Goal: Transaction & Acquisition: Purchase product/service

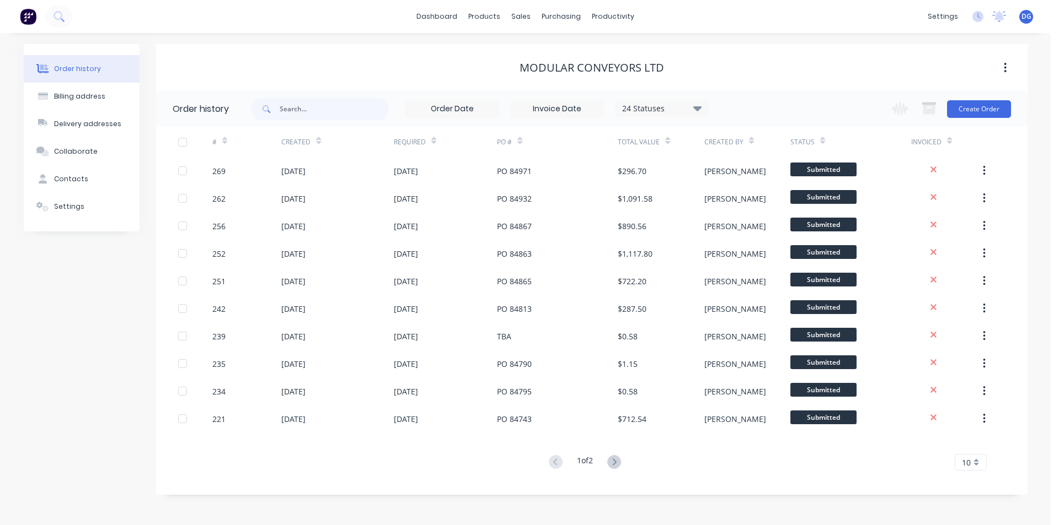
click at [1027, 15] on span "DG" at bounding box center [1026, 17] width 10 height 10
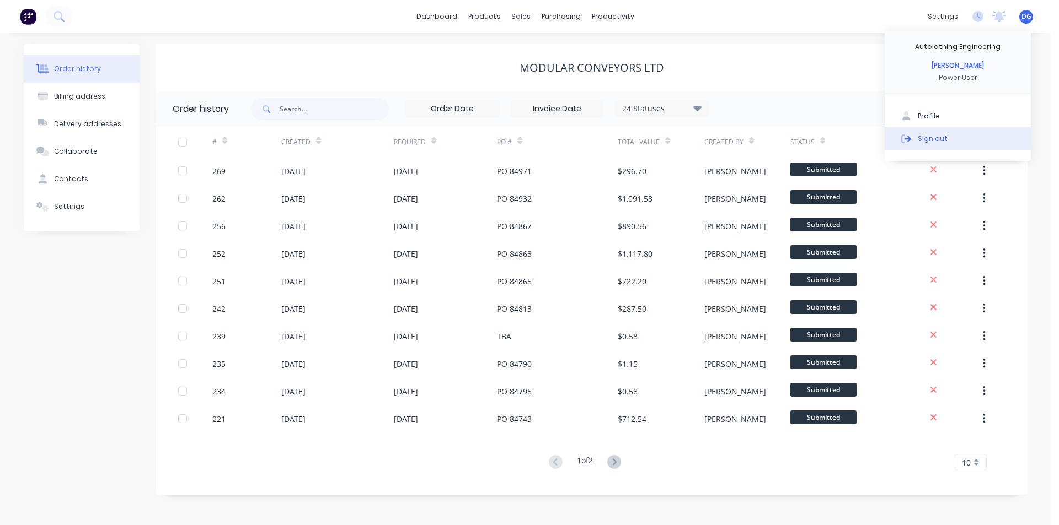
click at [932, 139] on div "Sign out" at bounding box center [933, 138] width 30 height 10
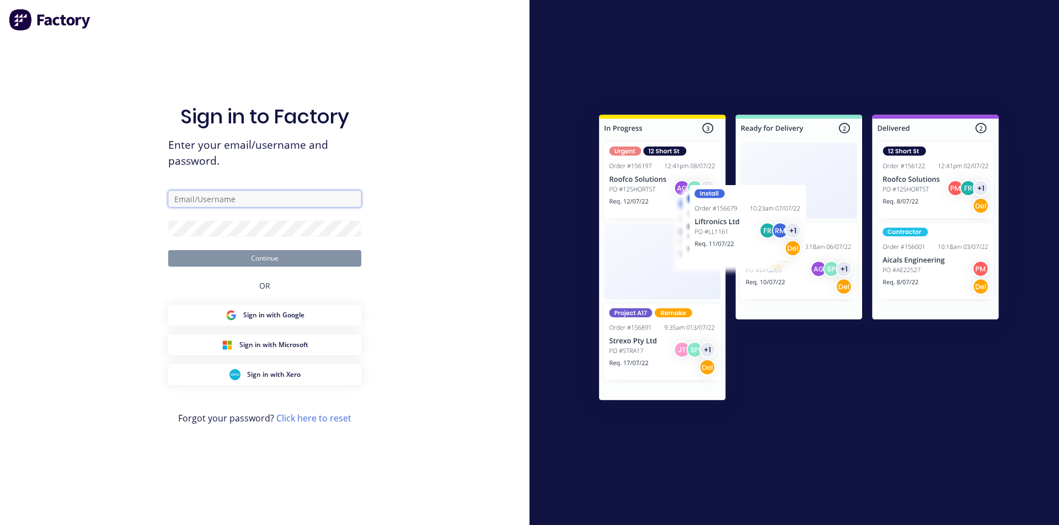
type input "[EMAIL_ADDRESS][DOMAIN_NAME]"
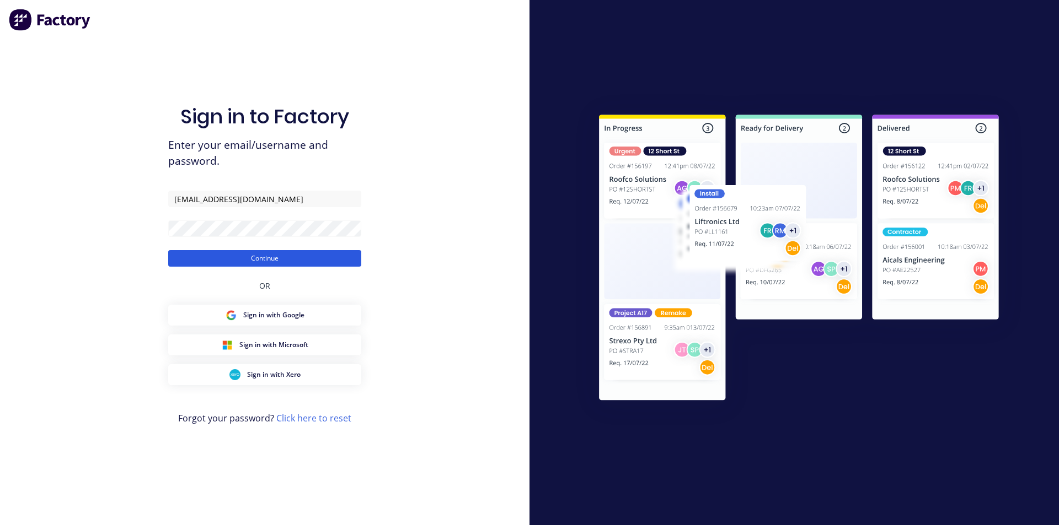
click at [270, 261] on button "Continue" at bounding box center [264, 258] width 193 height 17
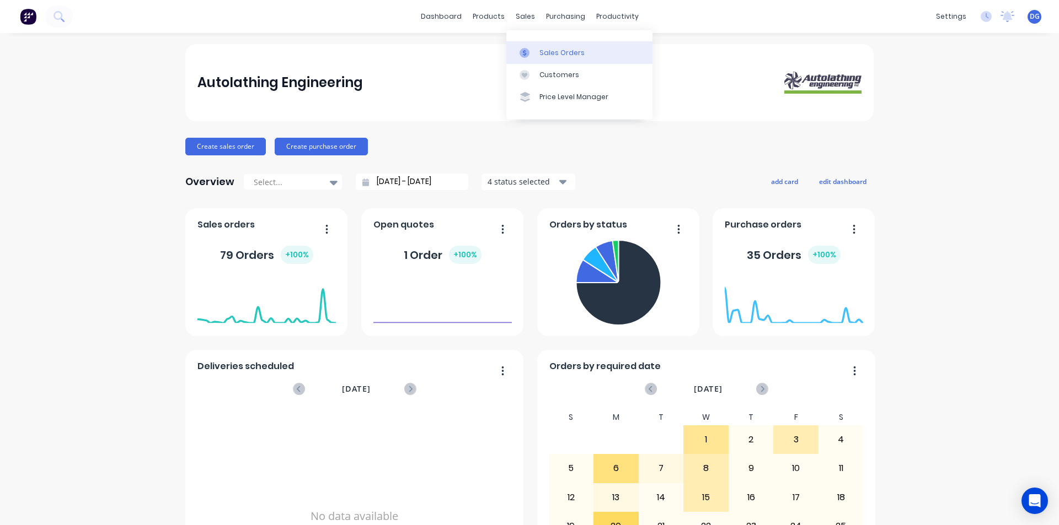
click at [551, 54] on div "Sales Orders" at bounding box center [561, 53] width 45 height 10
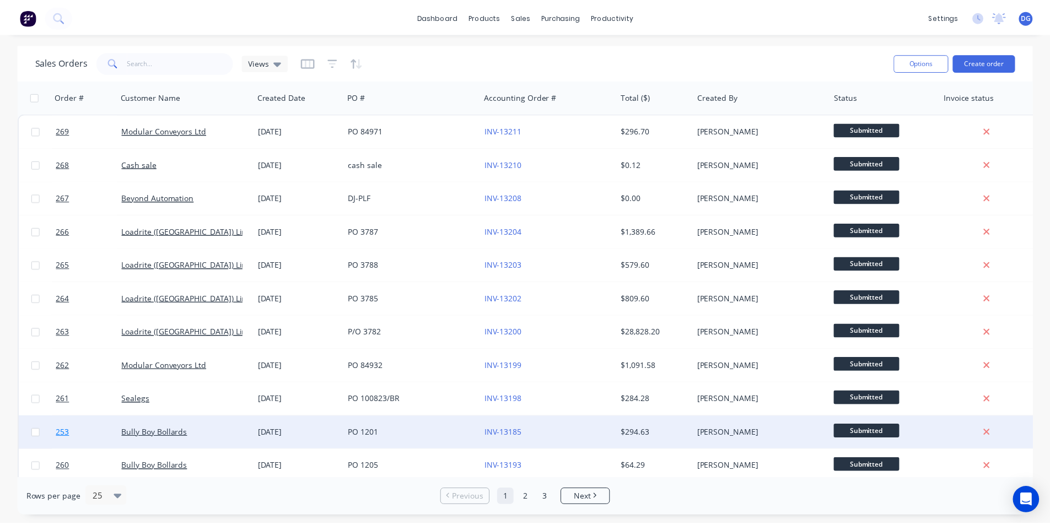
scroll to position [55, 0]
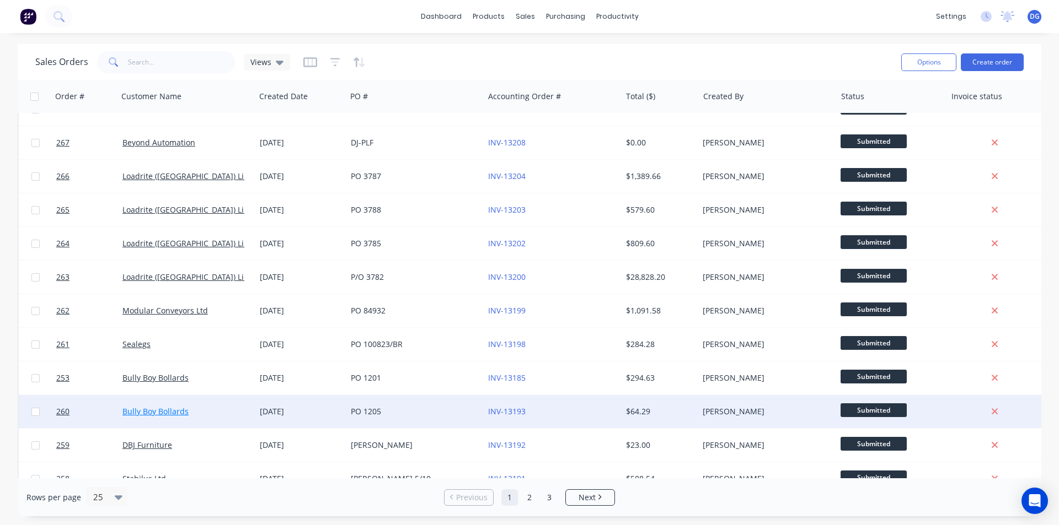
click at [130, 414] on link "Bully Boy Bollards" at bounding box center [155, 411] width 66 height 10
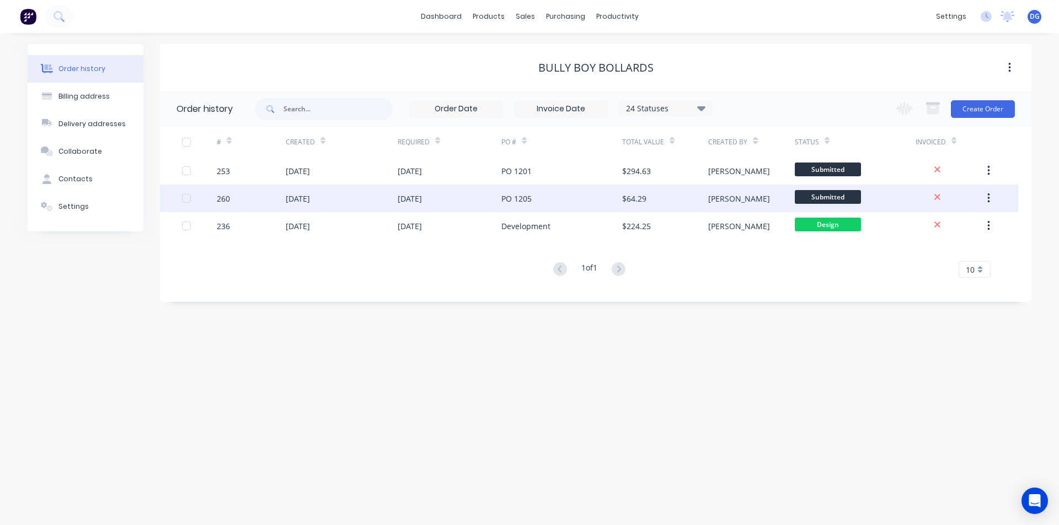
click at [288, 197] on div "[DATE]" at bounding box center [298, 199] width 24 height 12
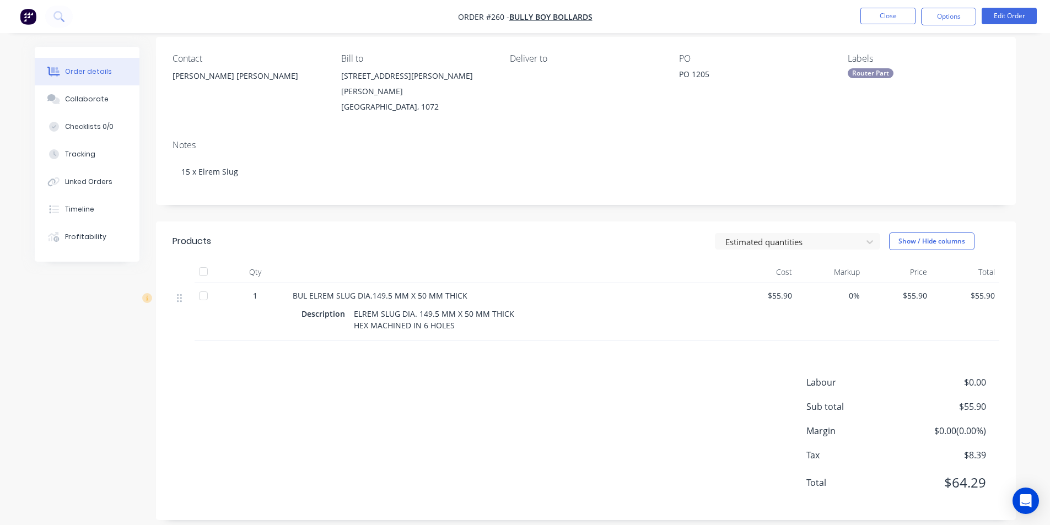
scroll to position [97, 0]
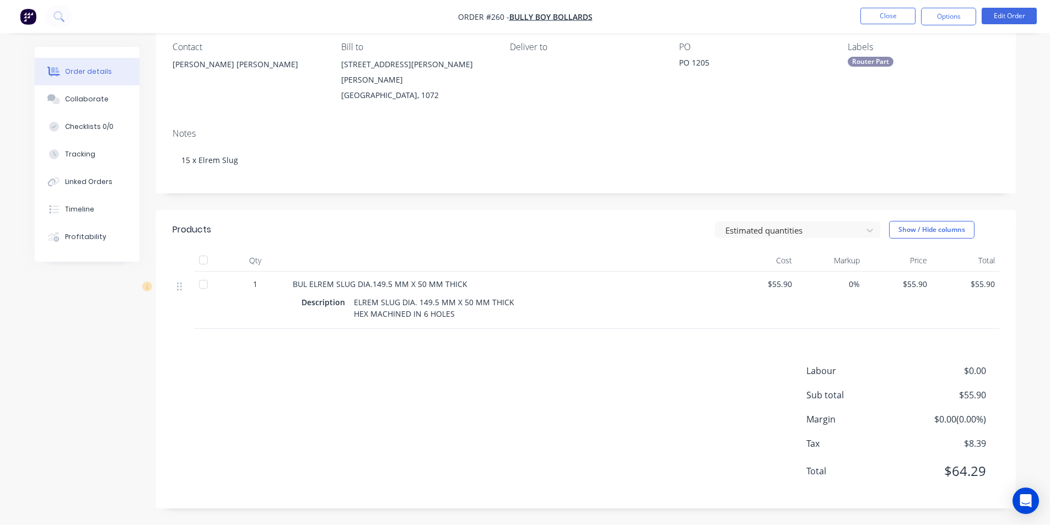
click at [258, 278] on div "1" at bounding box center [255, 284] width 57 height 12
click at [1016, 18] on button "Edit Order" at bounding box center [1009, 16] width 55 height 17
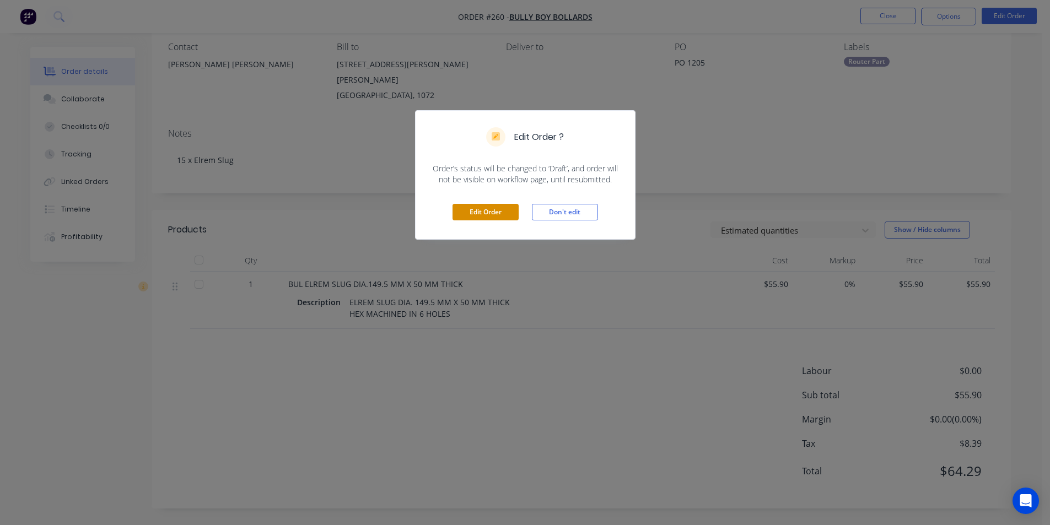
click at [498, 210] on button "Edit Order" at bounding box center [486, 212] width 66 height 17
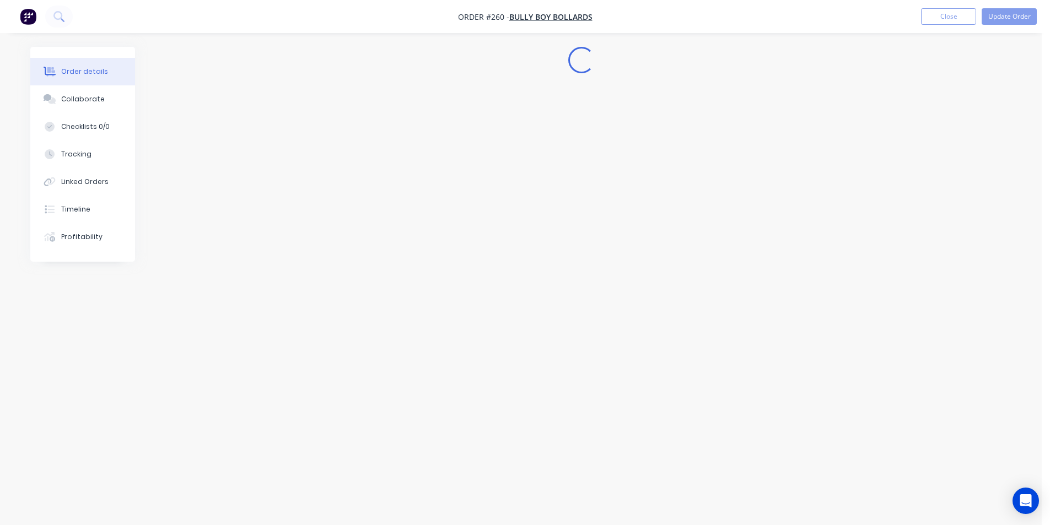
scroll to position [0, 0]
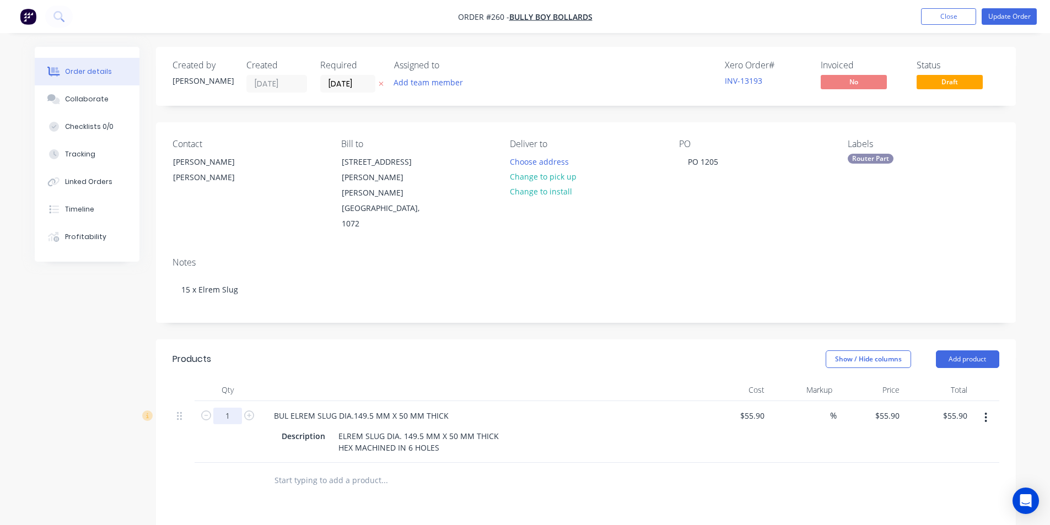
click at [232, 408] on input "1" at bounding box center [227, 416] width 29 height 17
type input "15"
type input "$838.50"
click at [98, 181] on div "Linked Orders" at bounding box center [88, 182] width 47 height 10
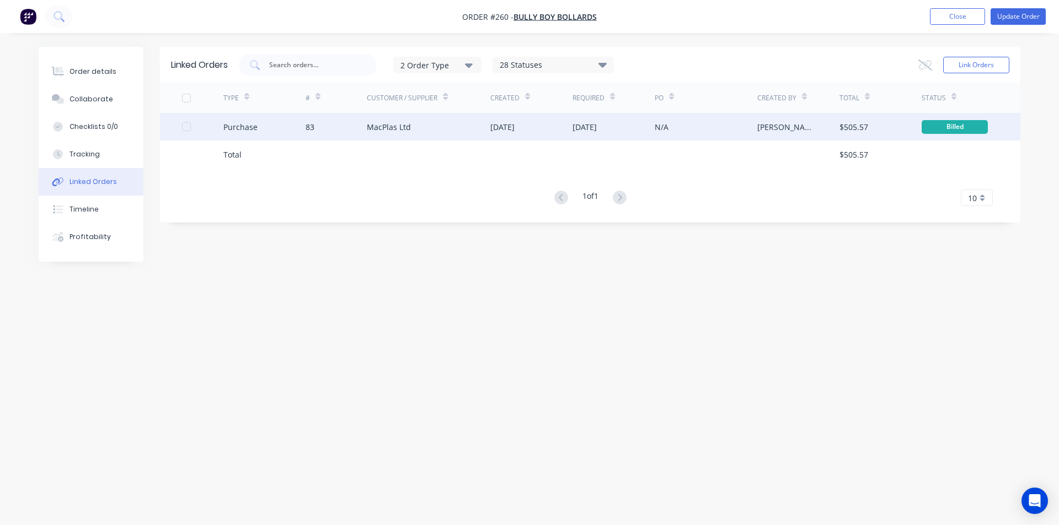
click at [372, 127] on div "MacPlas Ltd" at bounding box center [389, 127] width 44 height 12
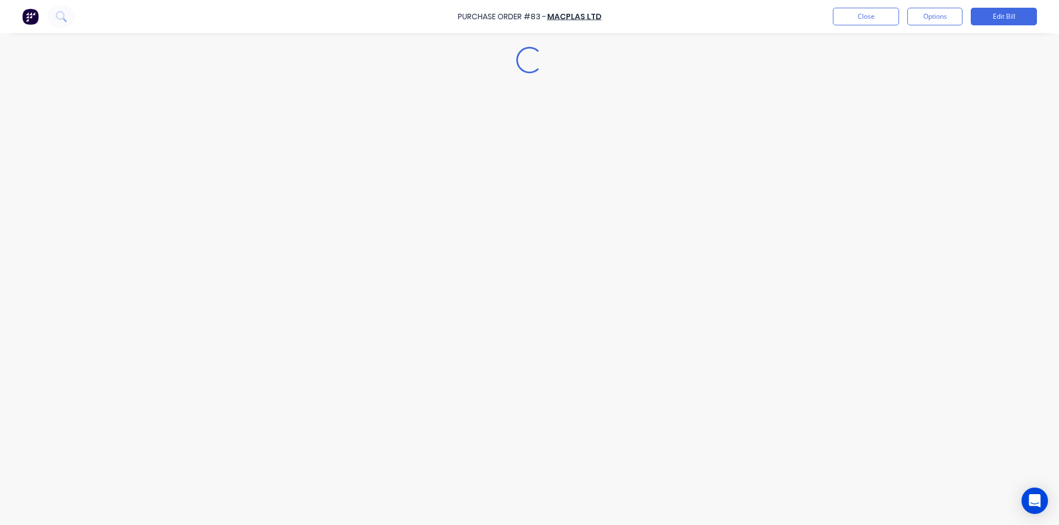
type textarea "x"
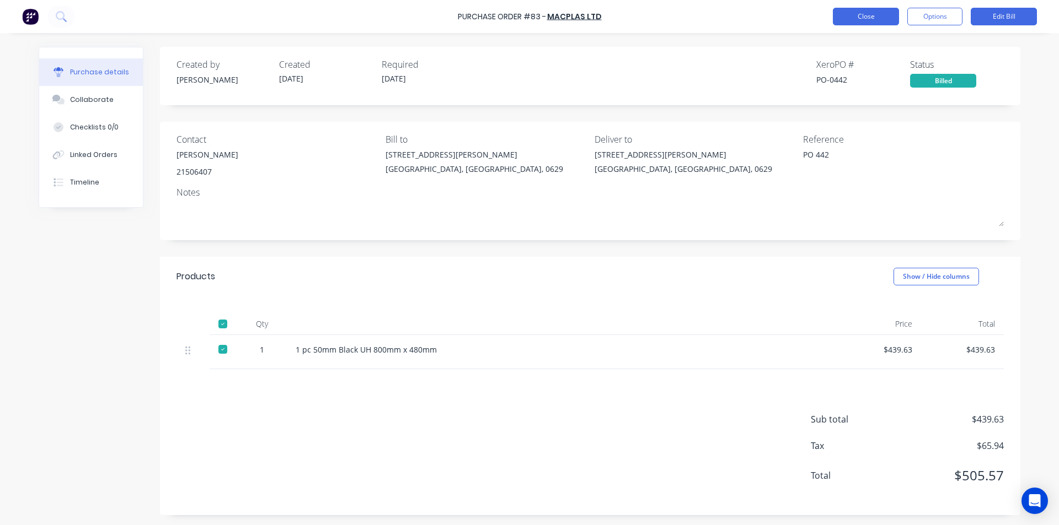
click at [852, 19] on button "Close" at bounding box center [866, 17] width 66 height 18
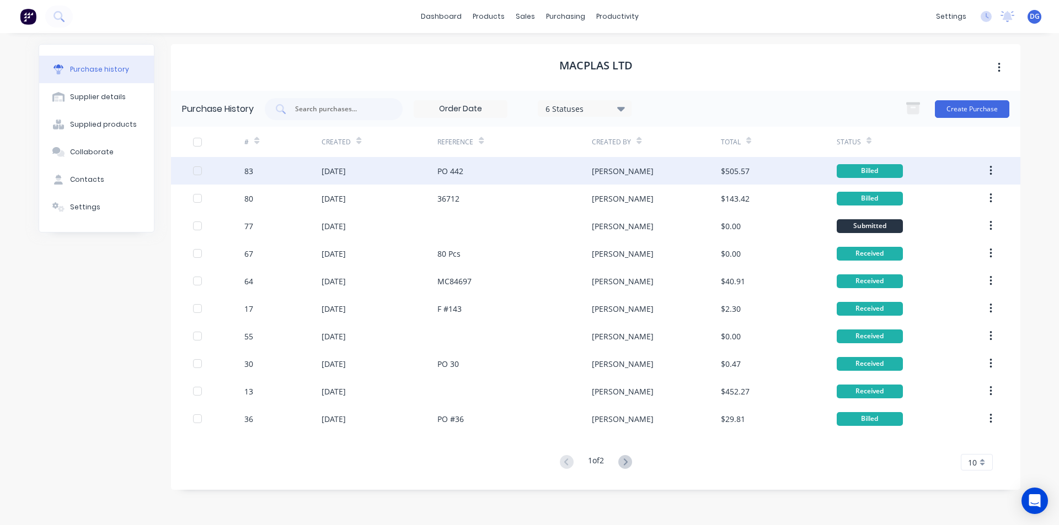
click at [996, 170] on button "button" at bounding box center [991, 171] width 26 height 20
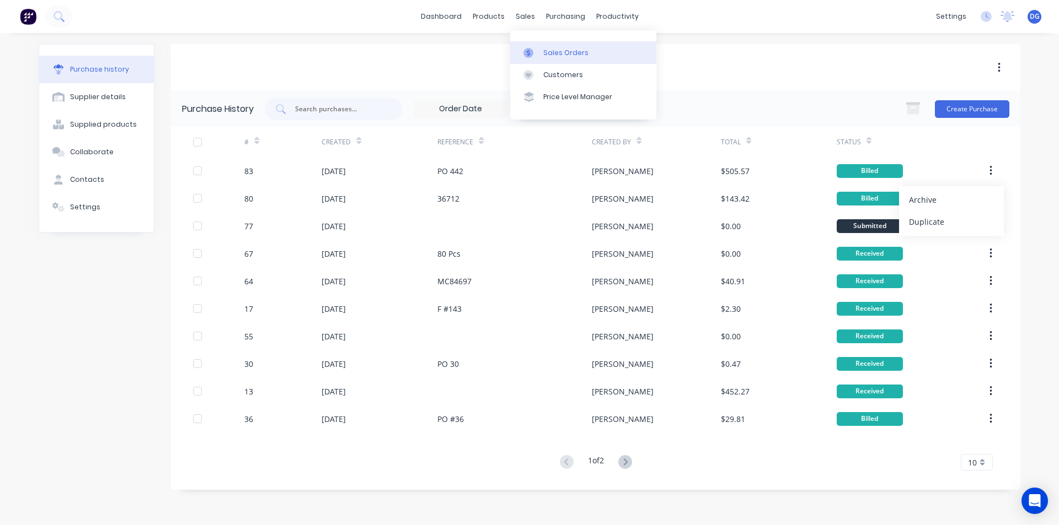
click at [552, 57] on div "Sales Orders" at bounding box center [565, 53] width 45 height 10
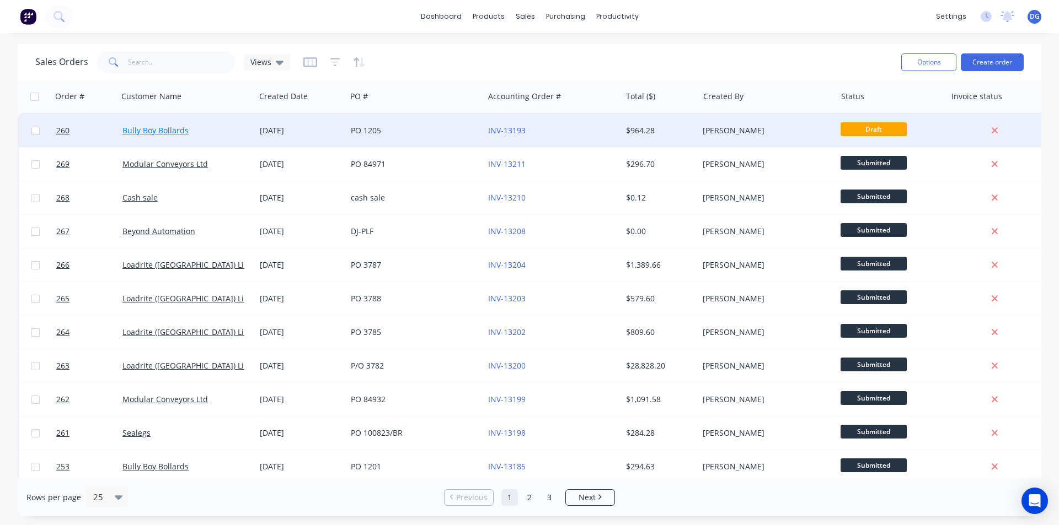
click at [166, 130] on link "Bully Boy Bollards" at bounding box center [155, 130] width 66 height 10
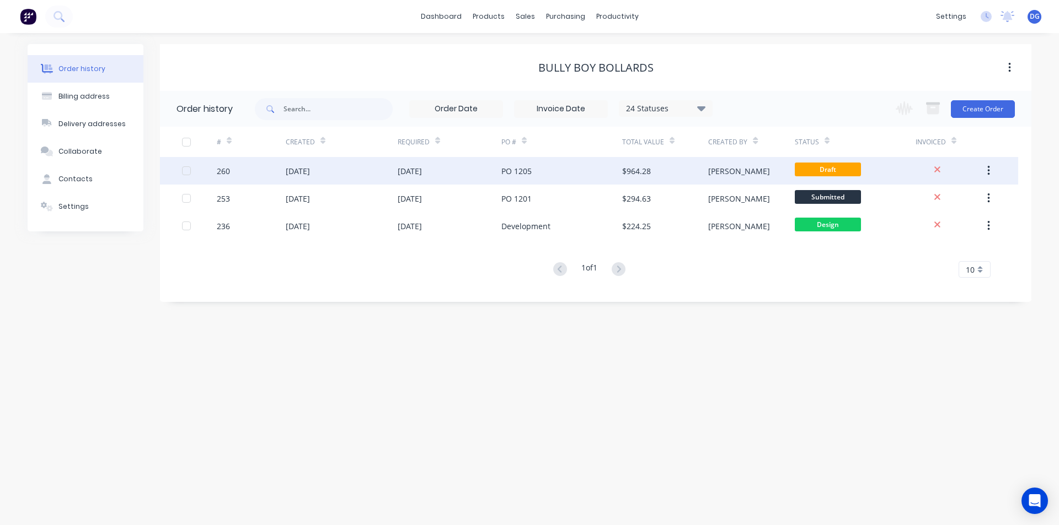
click at [310, 172] on div "[DATE]" at bounding box center [298, 171] width 24 height 12
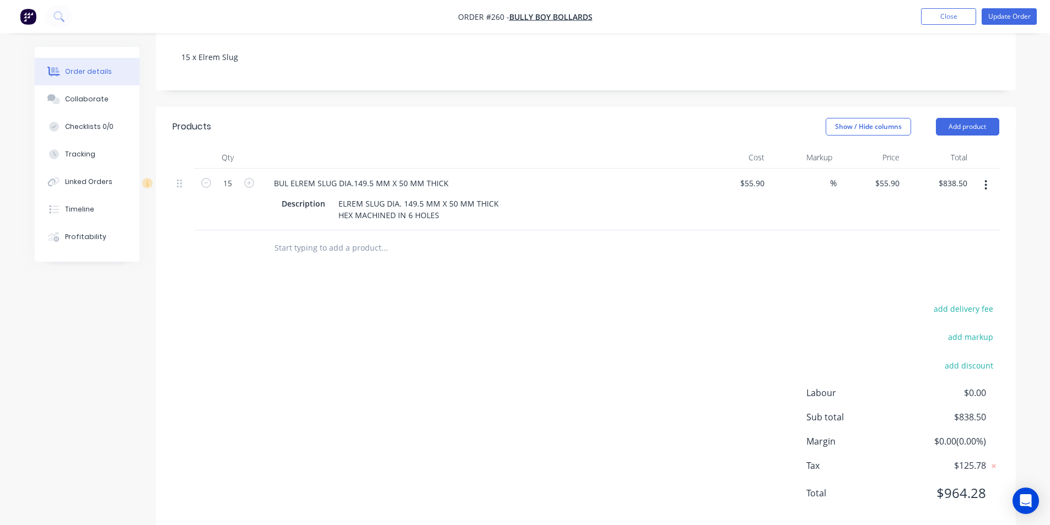
scroll to position [235, 0]
click at [1004, 19] on button "Update Order" at bounding box center [1009, 16] width 55 height 17
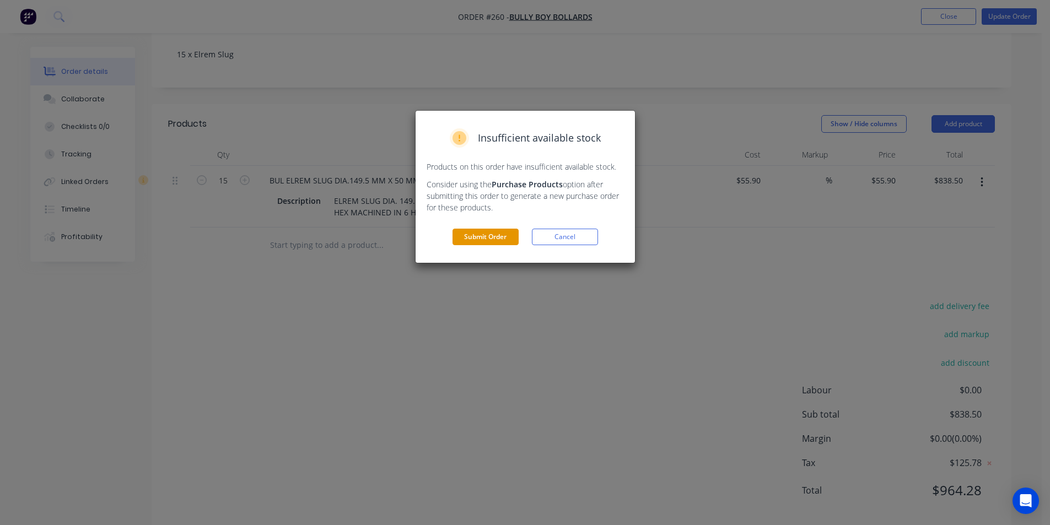
click at [493, 235] on button "Submit Order" at bounding box center [486, 237] width 66 height 17
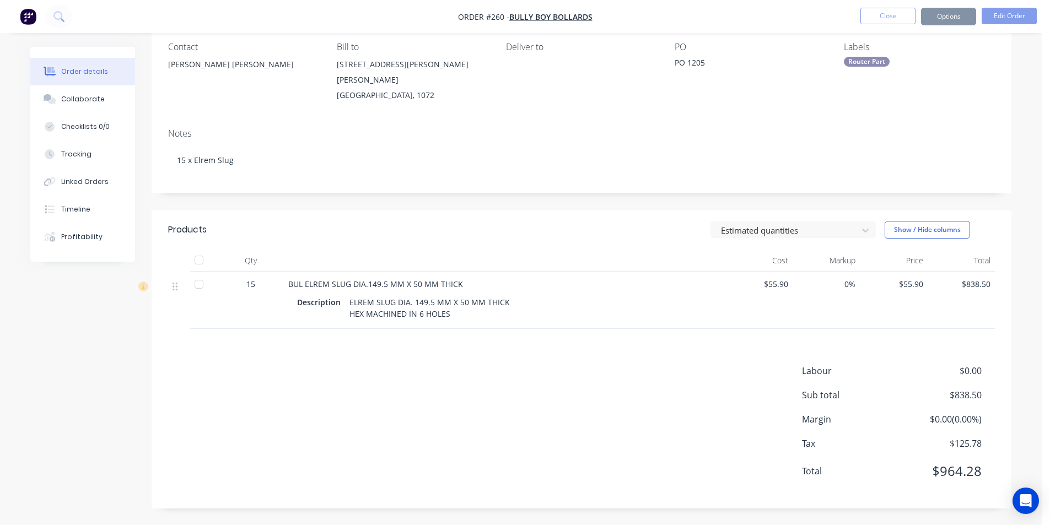
scroll to position [97, 0]
click at [881, 15] on button "Close" at bounding box center [888, 16] width 55 height 17
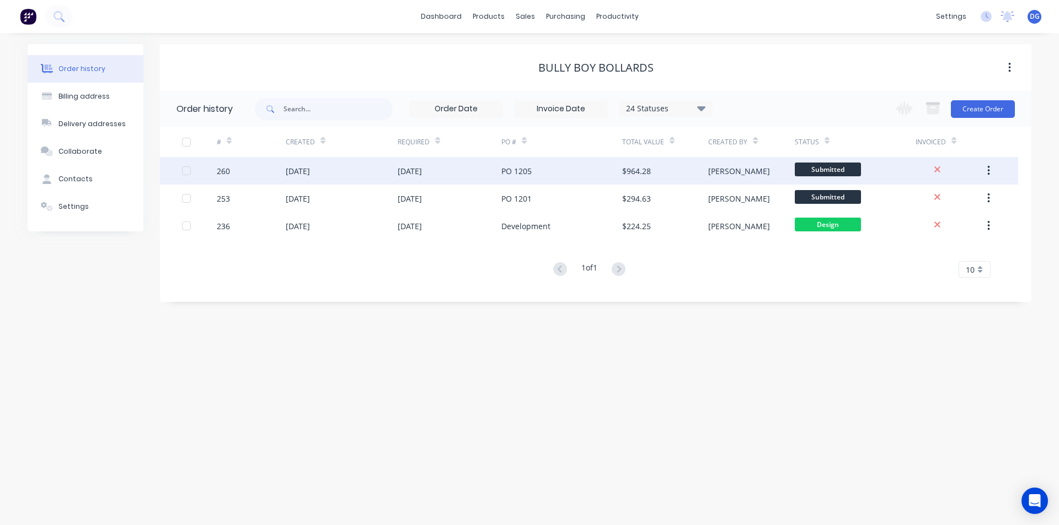
click at [308, 172] on div "[DATE]" at bounding box center [298, 171] width 24 height 12
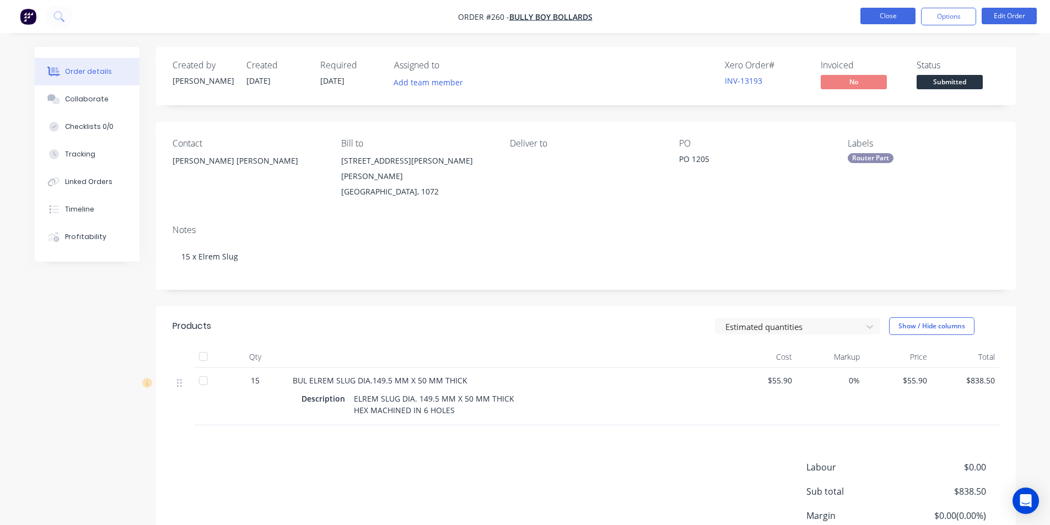
click at [884, 15] on button "Close" at bounding box center [888, 16] width 55 height 17
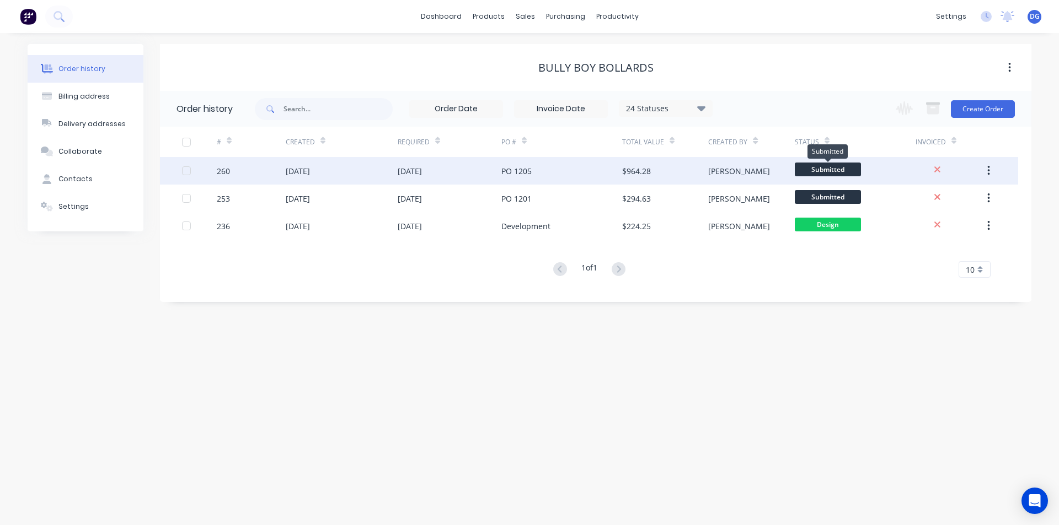
click at [845, 168] on span "Submitted" at bounding box center [828, 170] width 66 height 14
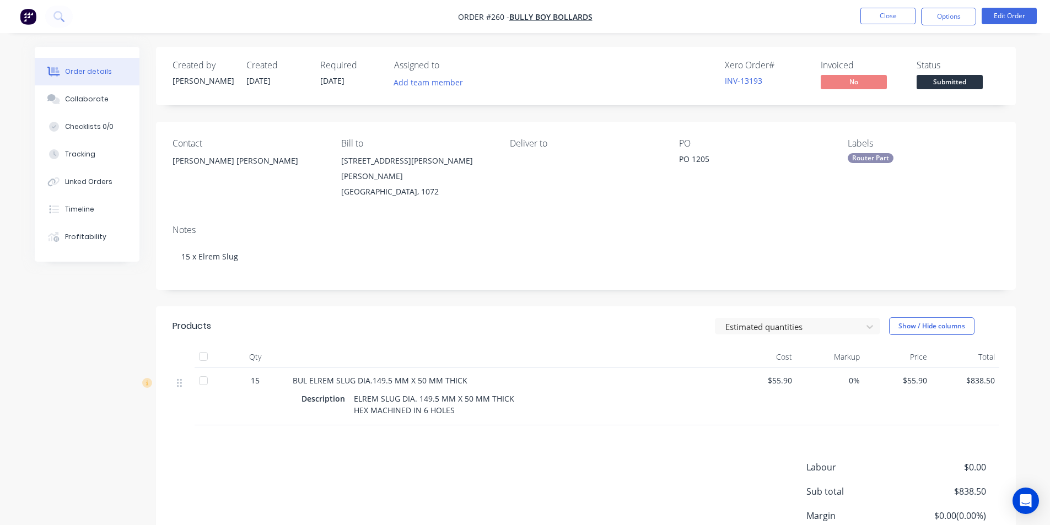
click at [960, 82] on span "Submitted" at bounding box center [950, 82] width 66 height 14
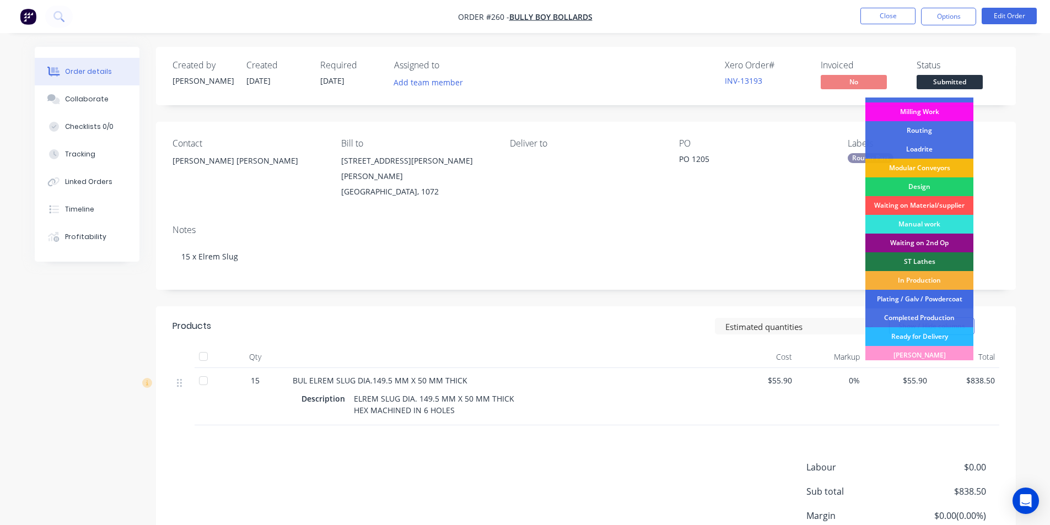
scroll to position [74, 0]
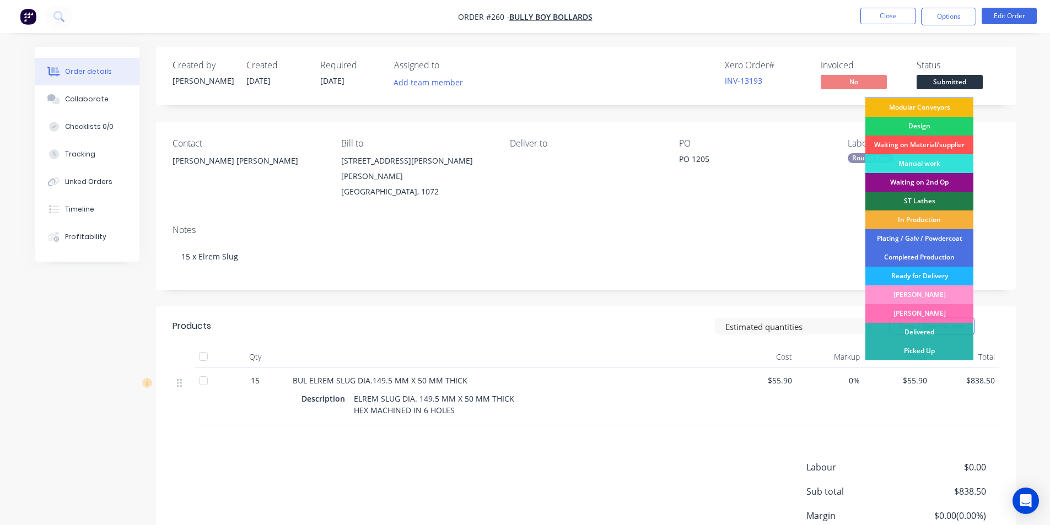
click at [919, 271] on div "Ready for Delivery" at bounding box center [920, 276] width 108 height 19
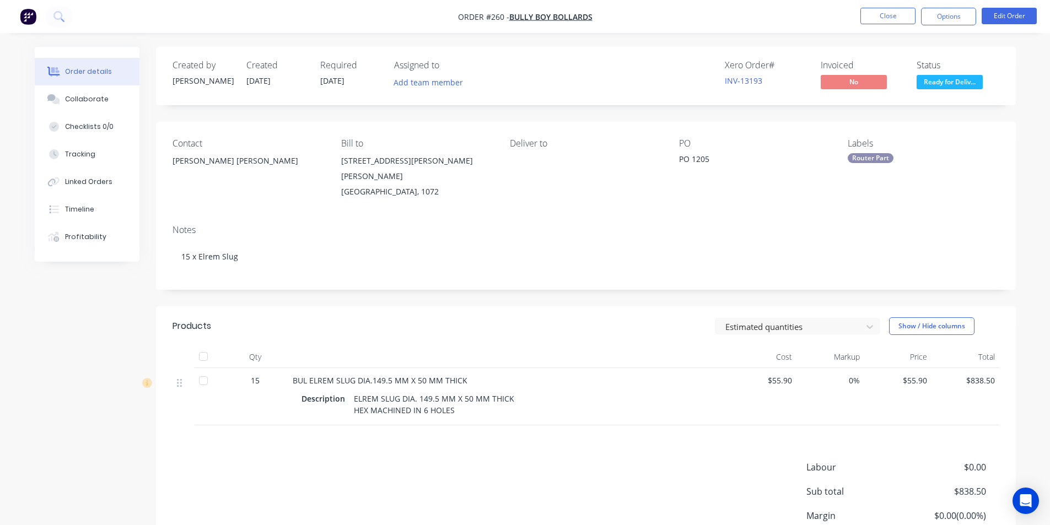
click at [203, 371] on div at bounding box center [203, 381] width 22 height 22
click at [885, 13] on button "Close" at bounding box center [888, 16] width 55 height 17
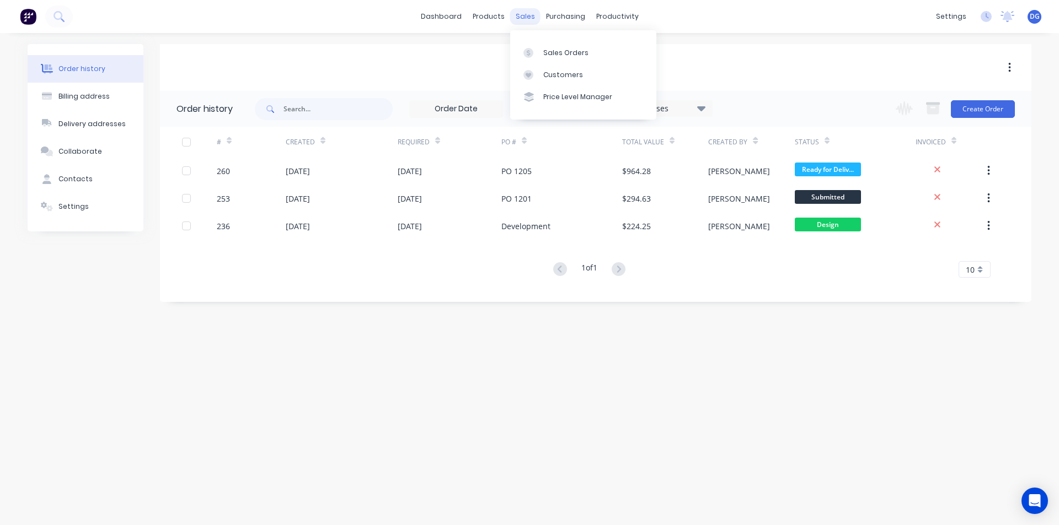
click at [532, 18] on div "sales" at bounding box center [525, 16] width 30 height 17
click at [557, 51] on div "Sales Orders" at bounding box center [565, 53] width 45 height 10
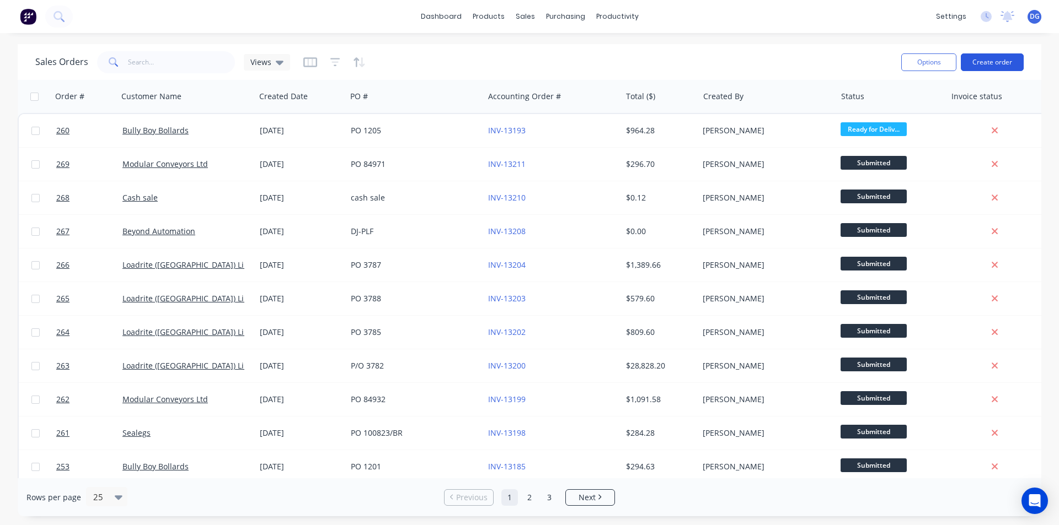
click at [997, 61] on button "Create order" at bounding box center [992, 62] width 63 height 18
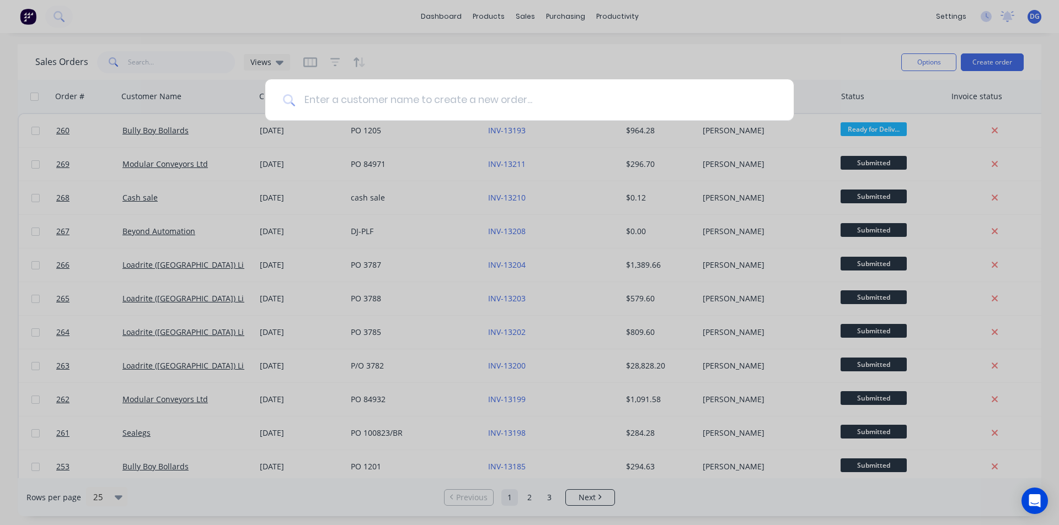
click at [385, 103] on input at bounding box center [535, 99] width 481 height 41
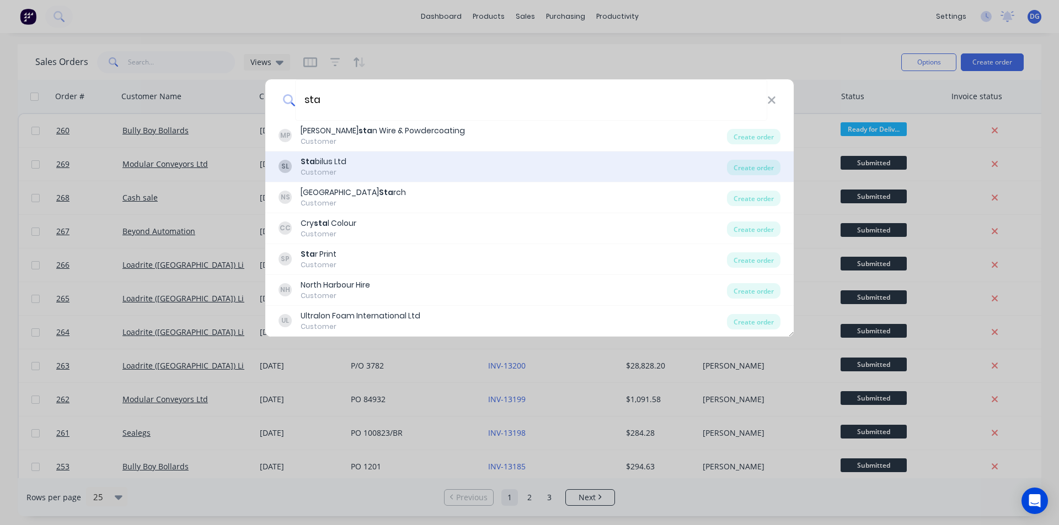
type input "sta"
click at [348, 163] on div "SL Sta bilus Ltd Customer" at bounding box center [502, 167] width 448 height 22
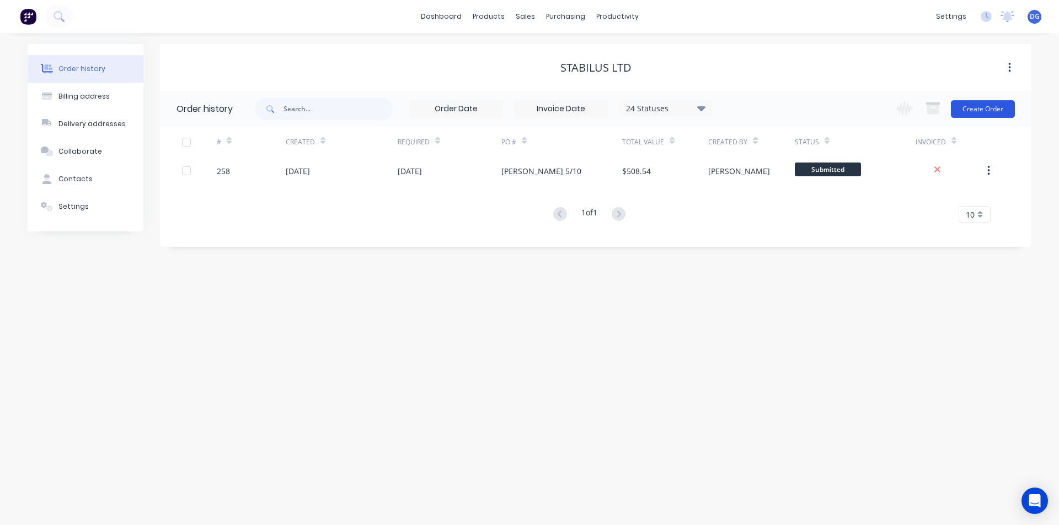
click at [986, 113] on button "Create Order" at bounding box center [983, 109] width 64 height 18
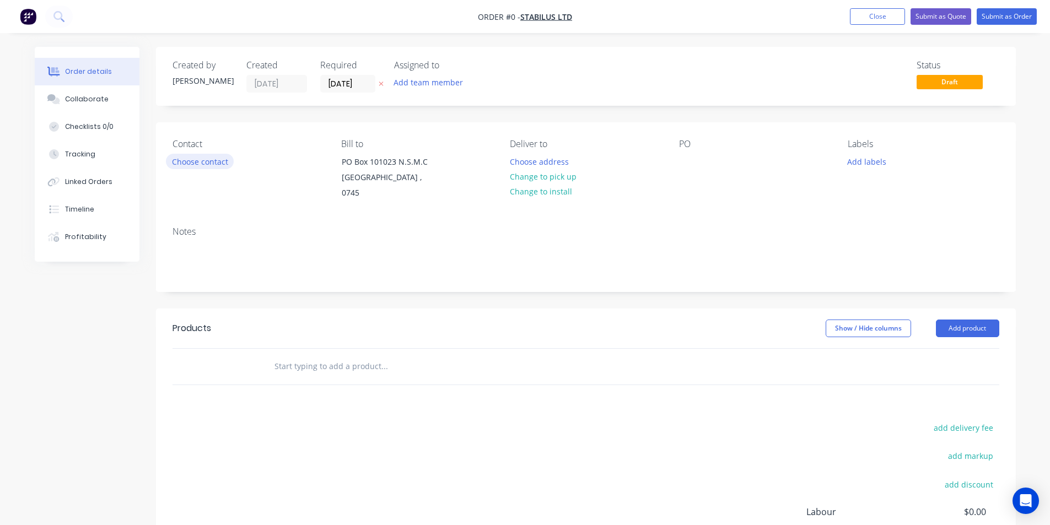
click at [213, 163] on button "Choose contact" at bounding box center [200, 161] width 68 height 15
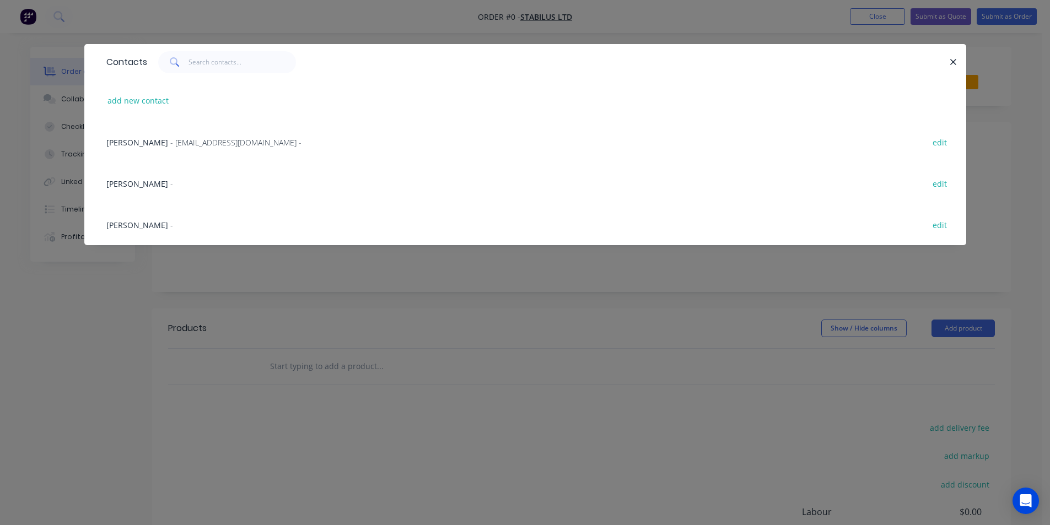
click at [122, 184] on span "[PERSON_NAME]" at bounding box center [137, 184] width 62 height 10
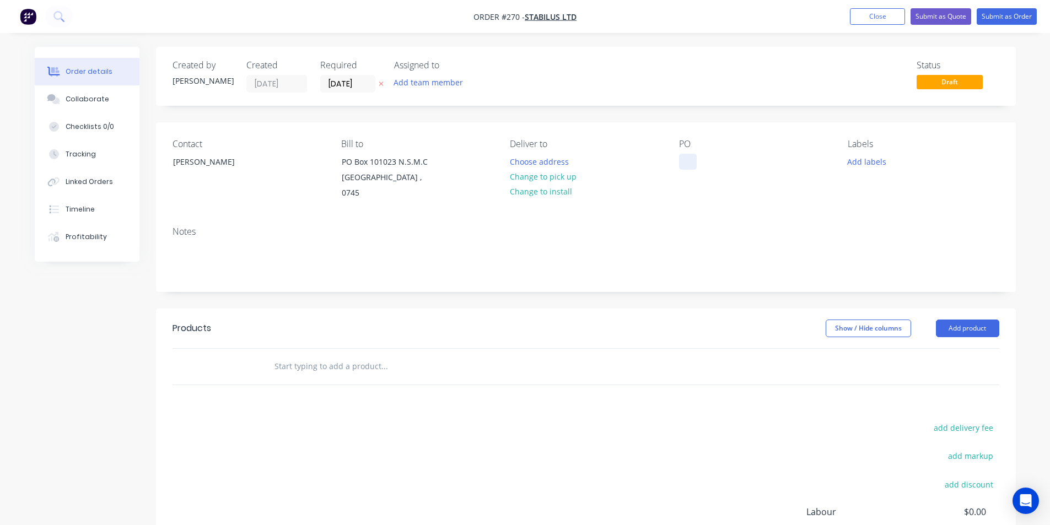
click at [686, 161] on div at bounding box center [688, 162] width 18 height 16
click at [875, 163] on button "Add labels" at bounding box center [867, 161] width 51 height 15
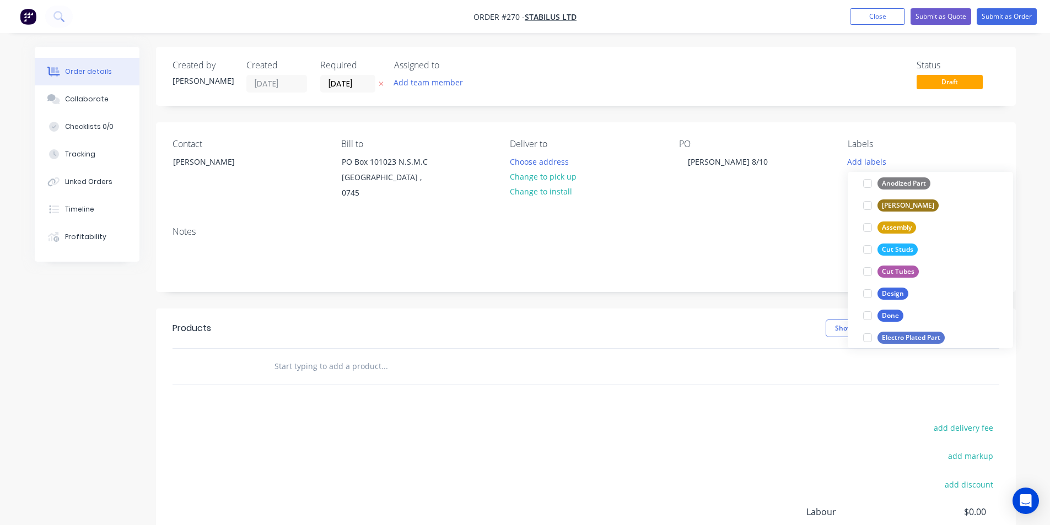
scroll to position [165, 0]
click at [892, 270] on div "Cut Tubes" at bounding box center [898, 271] width 41 height 12
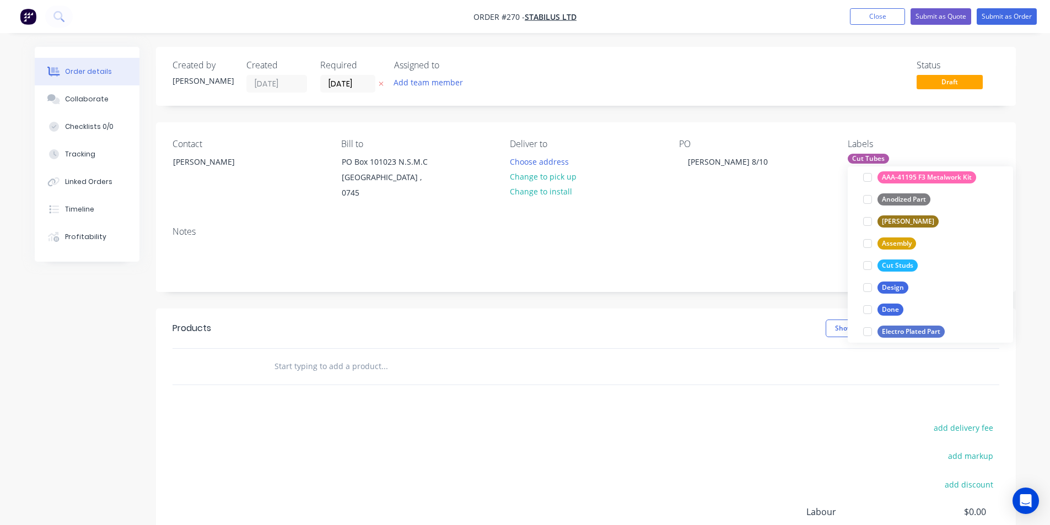
scroll to position [0, 0]
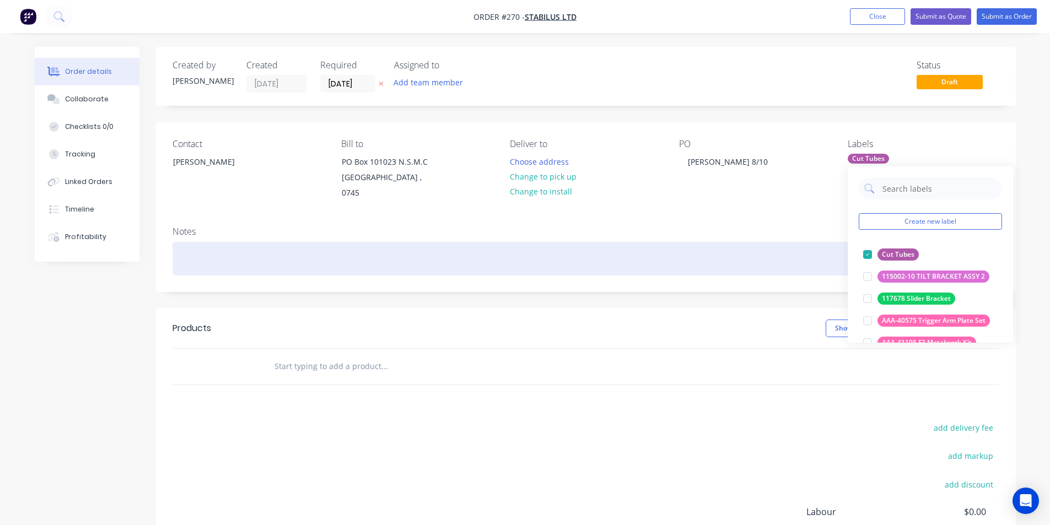
click at [199, 246] on div at bounding box center [586, 259] width 827 height 34
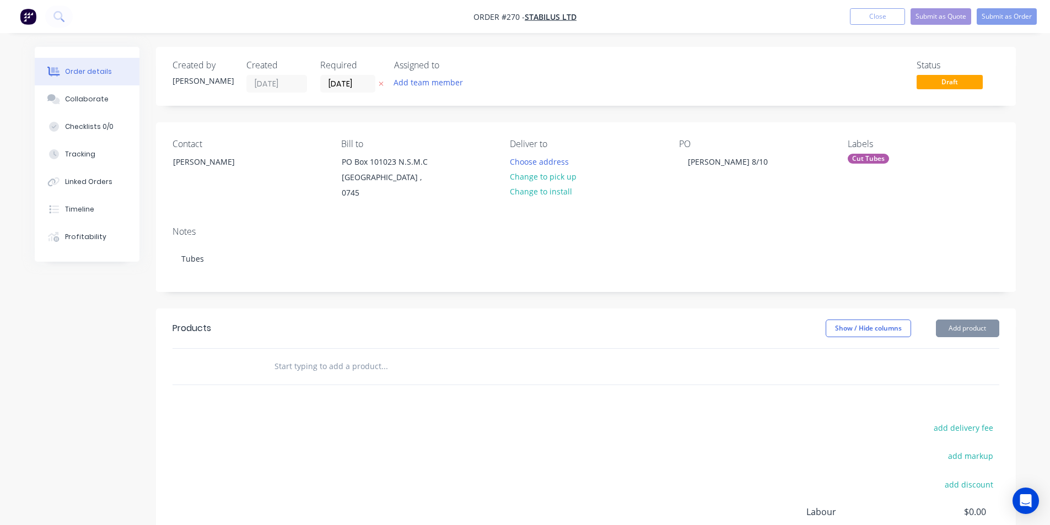
click at [287, 357] on input "text" at bounding box center [384, 367] width 221 height 22
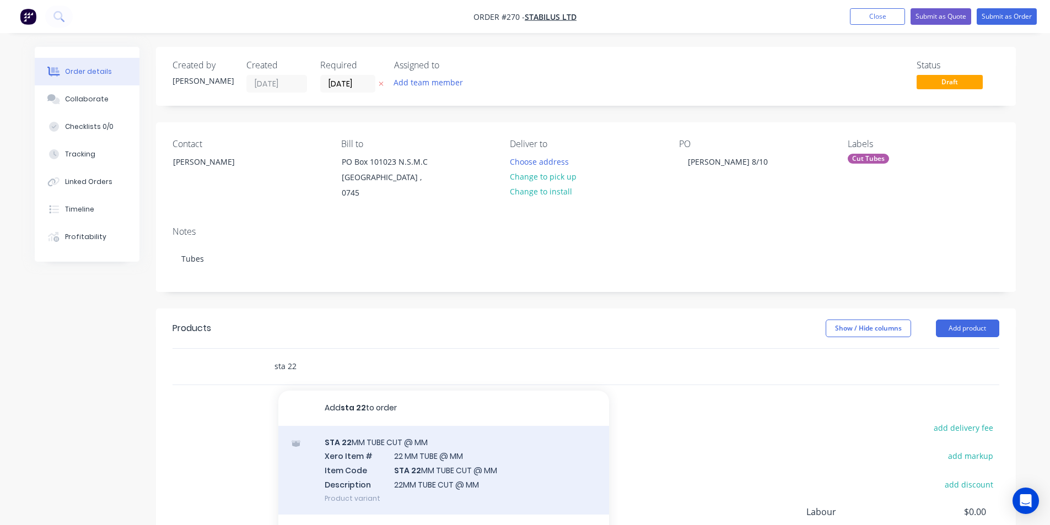
type input "sta 22"
click at [414, 463] on div "STA 22 MM TUBE CUT @ MM Xero Item # 22 MM TUBE @ MM Item Code STA 22 MM TUBE CU…" at bounding box center [443, 470] width 331 height 89
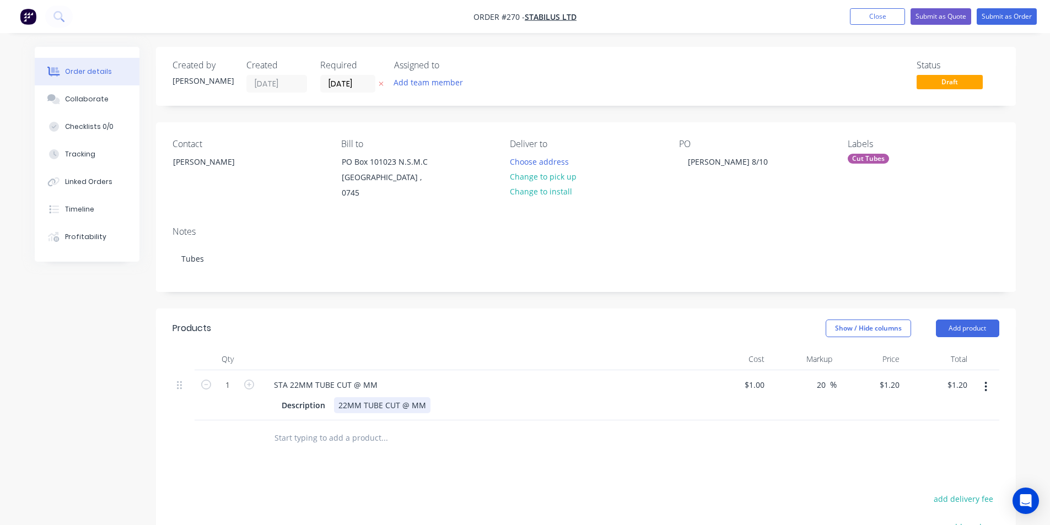
click at [408, 398] on div "22MM TUBE CUT @ MM" at bounding box center [382, 406] width 96 height 16
click at [409, 398] on div "22MM TUBE CUT @ MM" at bounding box center [382, 406] width 96 height 16
click at [232, 377] on input "1" at bounding box center [227, 385] width 29 height 17
type input "12"
type input "$14.40"
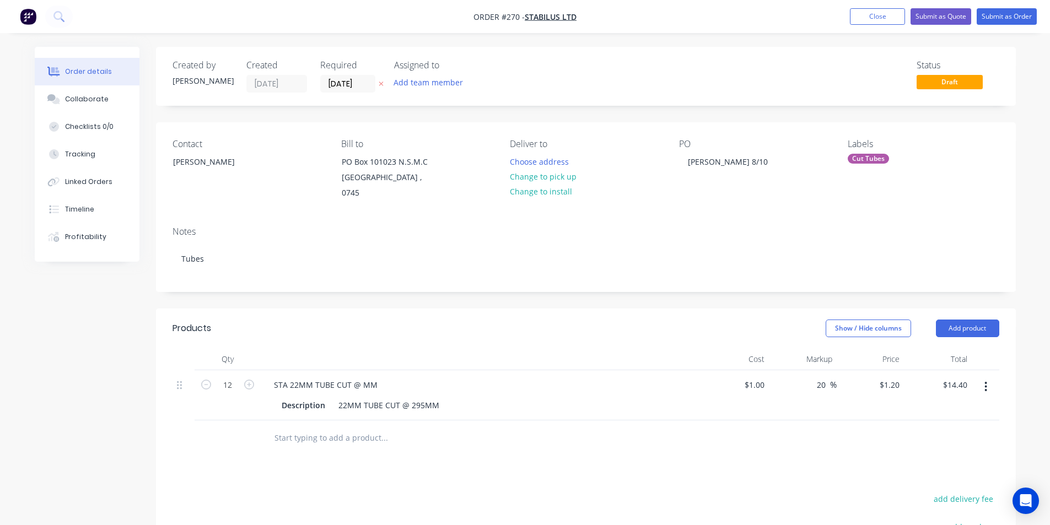
click at [294, 430] on input "text" at bounding box center [384, 438] width 221 height 22
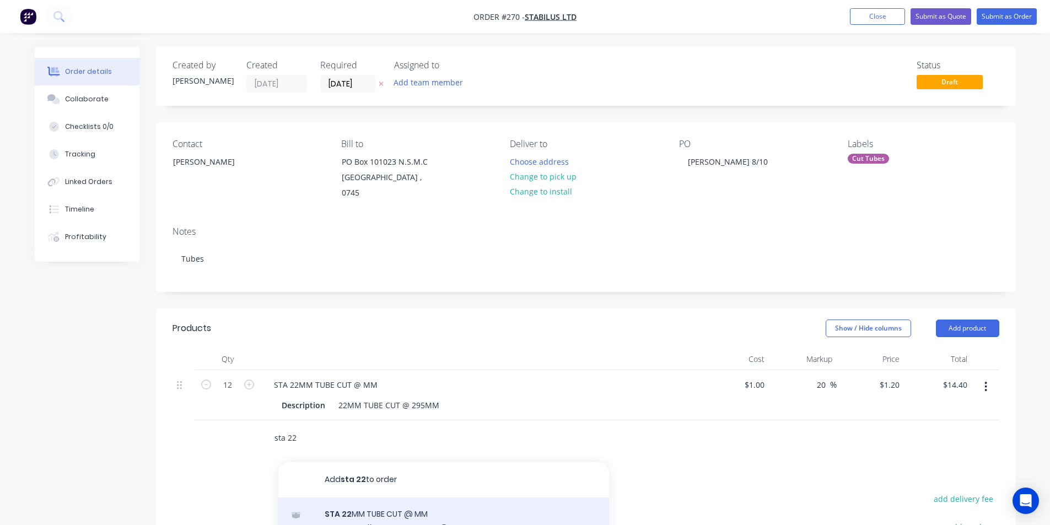
type input "sta 22"
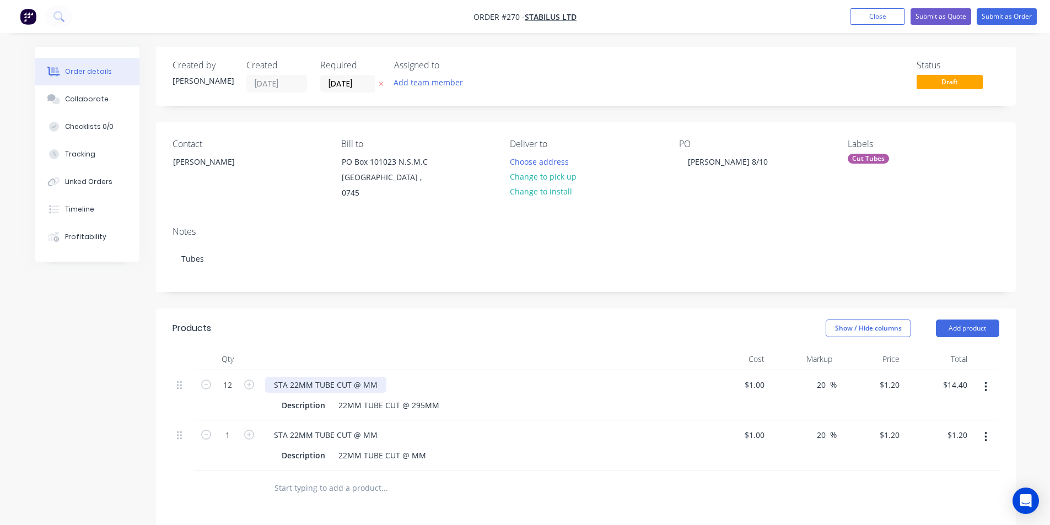
click at [362, 377] on div "STA 22MM TUBE CUT @ MM" at bounding box center [325, 385] width 121 height 16
click at [360, 427] on div "STA 22MM TUBE CUT @ MM" at bounding box center [325, 435] width 121 height 16
click at [409, 448] on div "22MM TUBE CUT @ MM" at bounding box center [382, 456] width 96 height 16
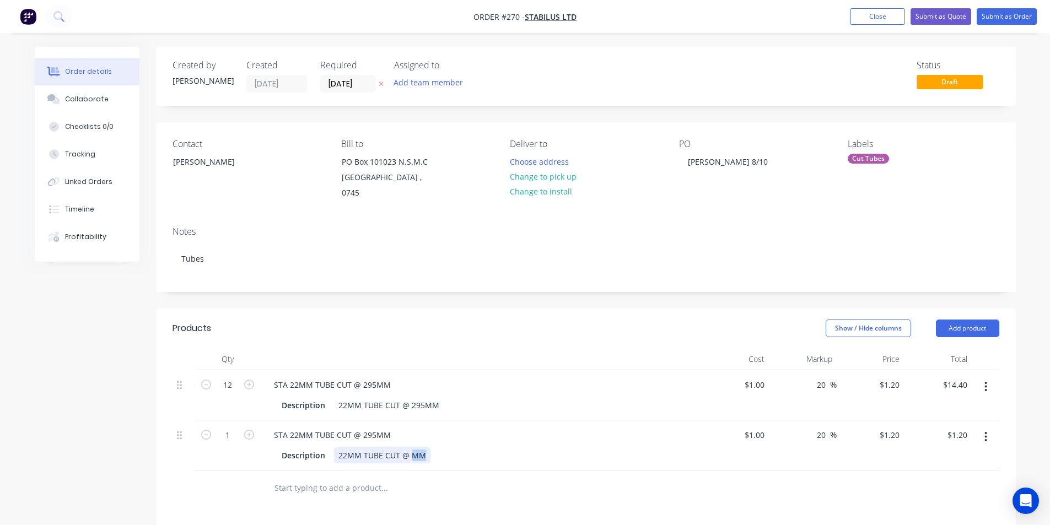
click at [409, 448] on div "22MM TUBE CUT @ MM" at bounding box center [382, 456] width 96 height 16
click at [234, 427] on input "1" at bounding box center [227, 435] width 29 height 17
type input "12"
type input "$14.40"
click at [373, 427] on div "STA 22MM TUBE CUT @ 295MM" at bounding box center [332, 435] width 135 height 16
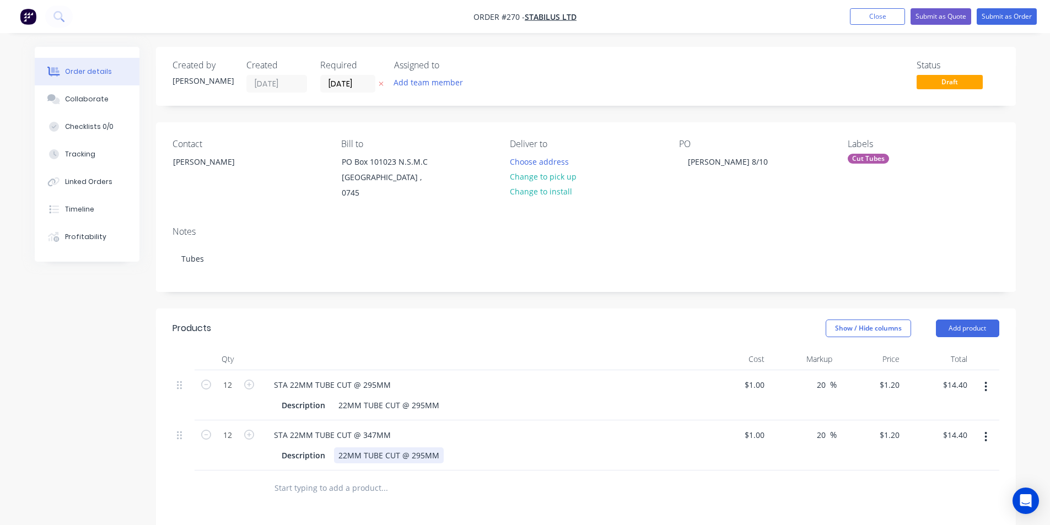
click at [421, 448] on div "22MM TUBE CUT @ 295MM" at bounding box center [389, 456] width 110 height 16
type input "$1.00"
click at [1006, 17] on button "Submit as Order" at bounding box center [1007, 16] width 60 height 17
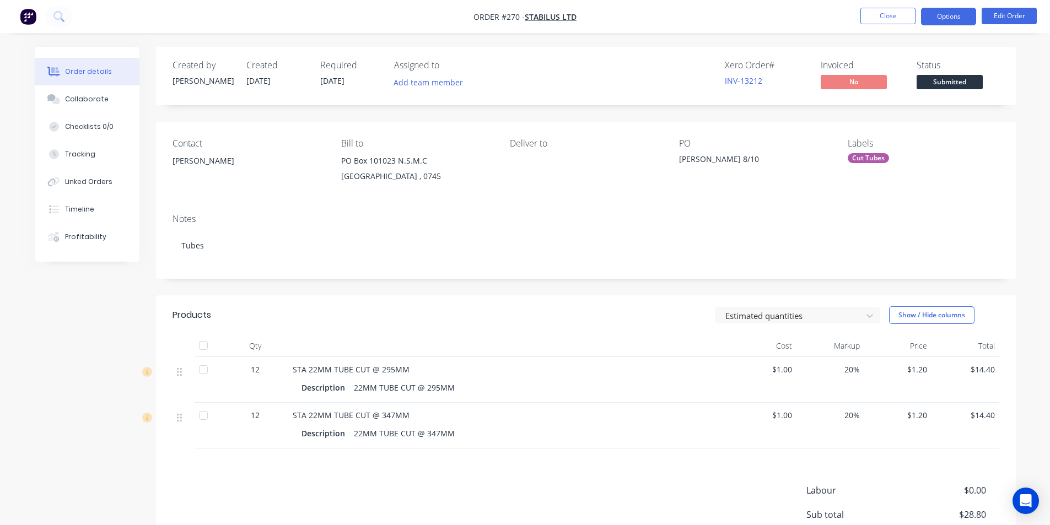
click at [954, 17] on button "Options" at bounding box center [948, 17] width 55 height 18
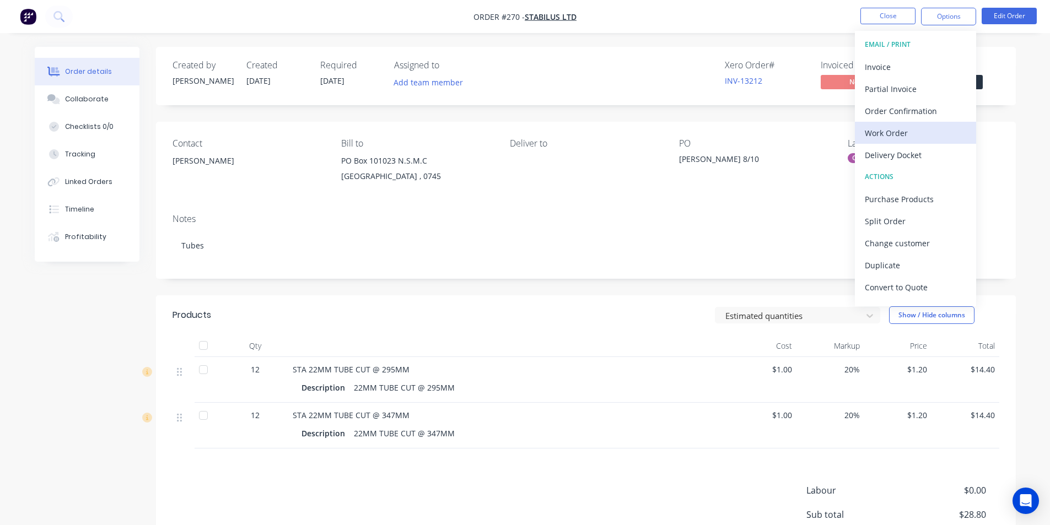
click at [901, 135] on div "Work Order" at bounding box center [915, 133] width 101 height 16
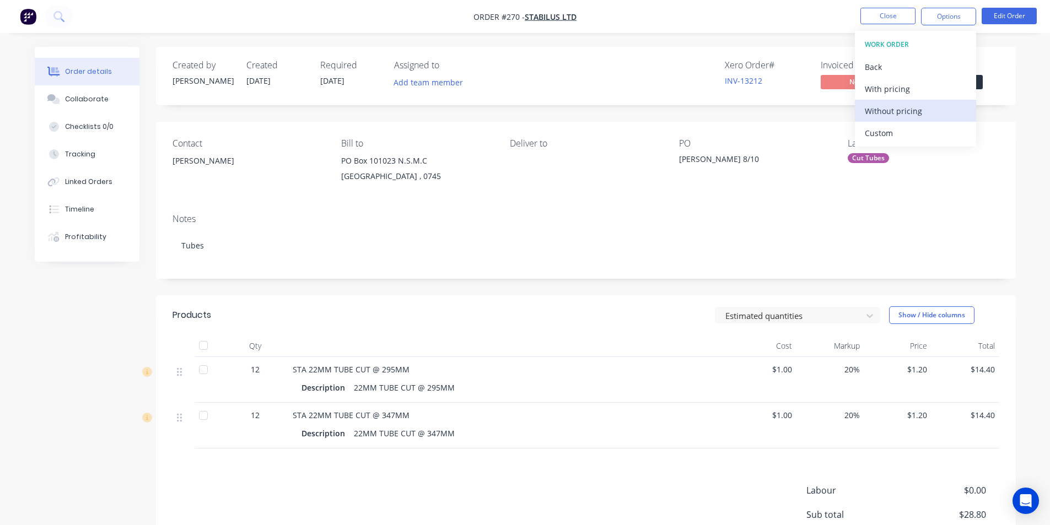
click at [900, 108] on div "Without pricing" at bounding box center [915, 111] width 101 height 16
